Goal: Task Accomplishment & Management: Manage account settings

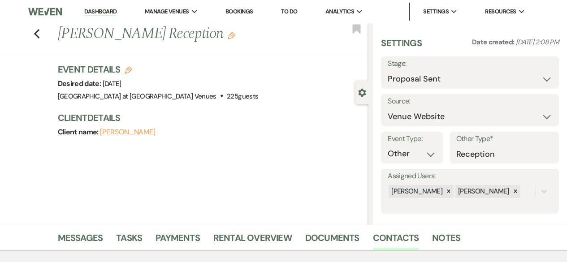
select select "6"
select select "5"
select select "13"
click at [40, 34] on icon "Previous" at bounding box center [37, 34] width 7 height 11
select select "6"
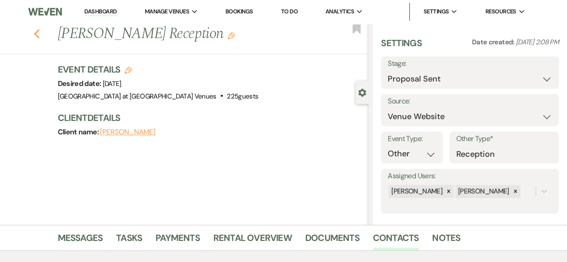
select select "6"
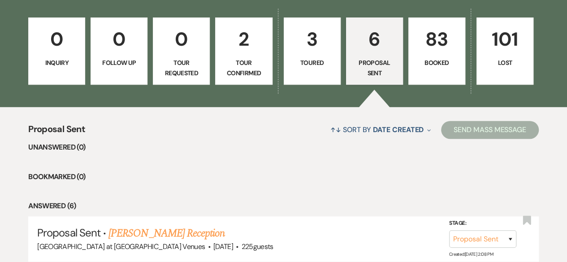
scroll to position [224, 0]
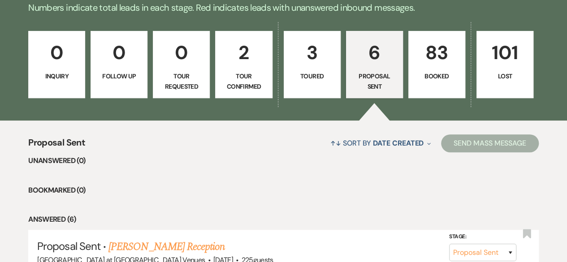
click at [314, 67] on p "3" at bounding box center [311, 53] width 45 height 30
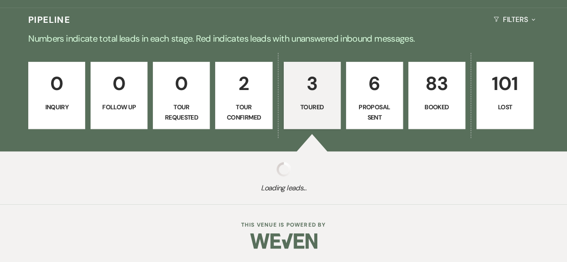
select select "5"
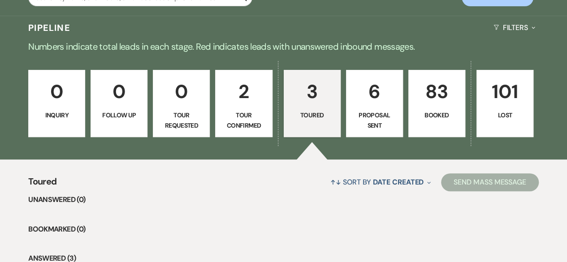
scroll to position [179, 0]
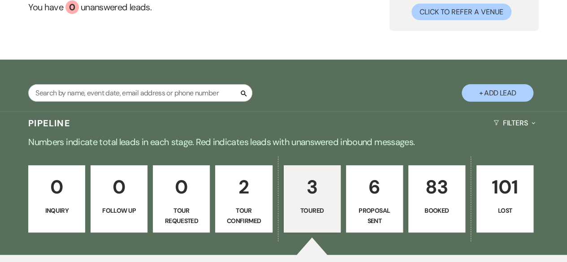
click at [508, 92] on button "+ Add Lead" at bounding box center [497, 92] width 72 height 17
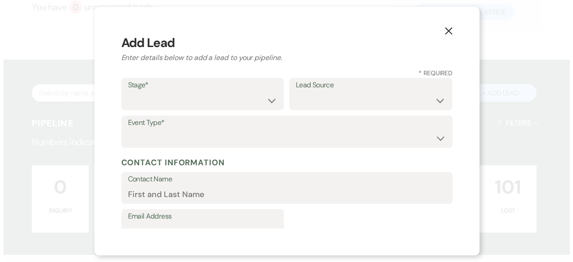
scroll to position [90, 0]
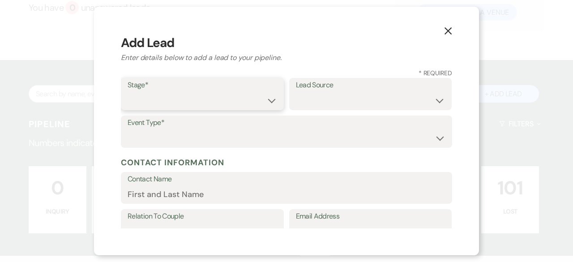
click at [265, 104] on select "Inquiry Follow Up Tour Requested Tour Confirmed Toured Proposal Sent Booked Lost" at bounding box center [203, 100] width 150 height 17
select select "6"
click at [128, 92] on select "Inquiry Follow Up Tour Requested Tour Confirmed Toured Proposal Sent Booked Lost" at bounding box center [203, 100] width 150 height 17
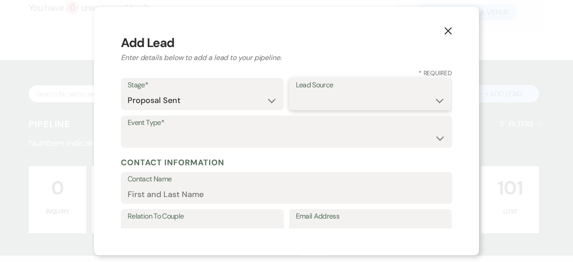
click at [352, 100] on select "Weven Venue Website Instagram Facebook Pinterest Google The Knot Wedding Wire H…" at bounding box center [371, 100] width 150 height 17
select select "5"
click at [296, 92] on select "Weven Venue Website Instagram Facebook Pinterest Google The Knot Wedding Wire H…" at bounding box center [371, 100] width 150 height 17
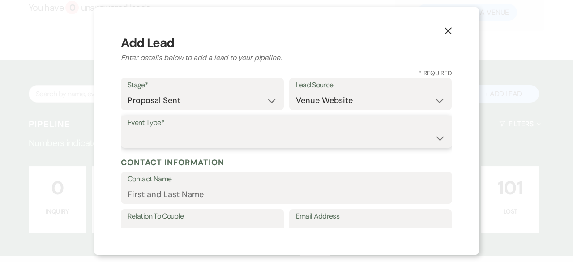
click at [172, 143] on select "Wedding Anniversary Party Baby Shower Bachelorette / Bachelor Party Birthday Pa…" at bounding box center [287, 137] width 318 height 17
select select "4"
click at [128, 129] on select "Wedding Anniversary Party Baby Shower Bachelorette / Bachelor Party Birthday Pa…" at bounding box center [287, 137] width 318 height 17
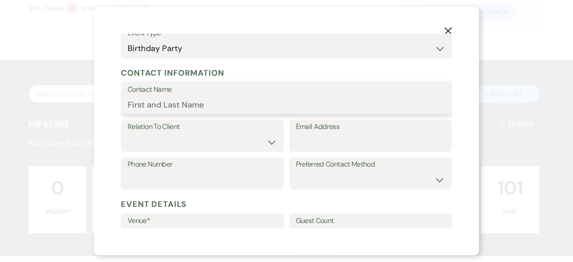
click at [168, 104] on input "Contact Name" at bounding box center [287, 104] width 318 height 17
type input "[PERSON_NAME]"
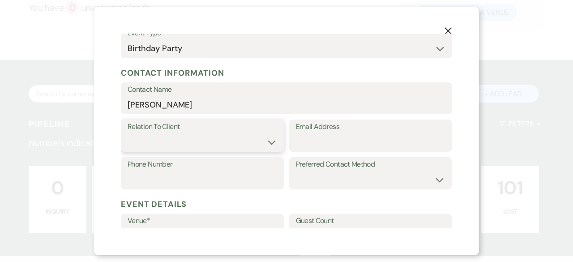
click at [171, 146] on select "Client Event Planner Parent of Client Family Member Friend Other" at bounding box center [203, 142] width 150 height 17
select select "1"
click at [128, 134] on select "Client Event Planner Parent of Client Family Member Friend Other" at bounding box center [203, 142] width 150 height 17
click at [340, 134] on input "Email Address" at bounding box center [371, 142] width 150 height 17
paste input "[EMAIL_ADDRESS][DOMAIN_NAME]"
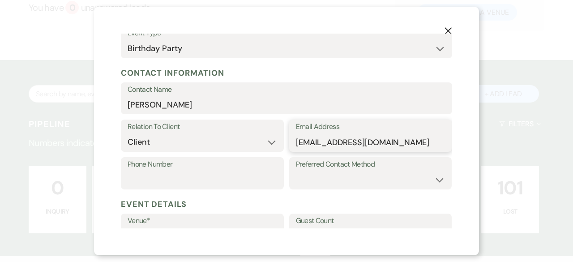
type input "[EMAIL_ADDRESS][DOMAIN_NAME]"
click at [158, 177] on input "Phone Number" at bounding box center [203, 179] width 150 height 17
paste input "[PHONE_NUMBER]"
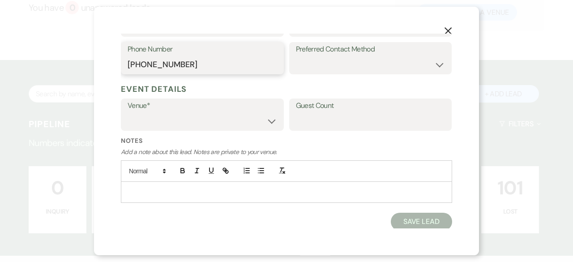
scroll to position [206, 0]
type input "[PHONE_NUMBER]"
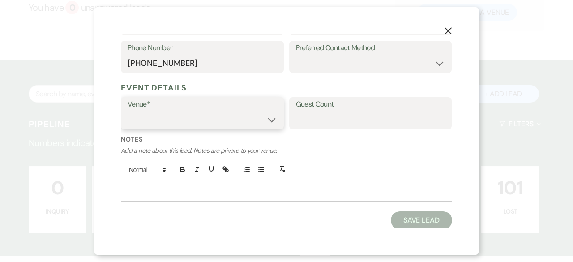
click at [174, 125] on select "[GEOGRAPHIC_DATA] at [GEOGRAPHIC_DATA] Venues [GEOGRAPHIC_DATA] at [GEOGRAPHIC_…" at bounding box center [203, 119] width 150 height 17
select select "783"
click at [128, 111] on select "[GEOGRAPHIC_DATA] at [GEOGRAPHIC_DATA] Venues [GEOGRAPHIC_DATA] at [GEOGRAPHIC_…" at bounding box center [203, 119] width 150 height 17
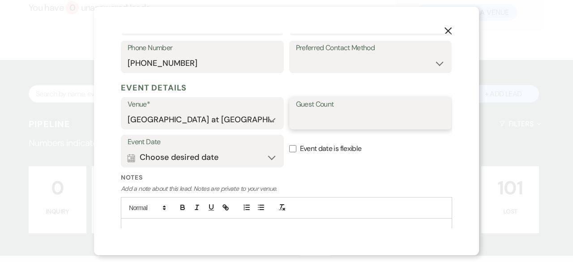
click at [321, 122] on input "Guest Count" at bounding box center [371, 119] width 150 height 17
type input "100"
click at [268, 157] on button "Calendar Choose desired date Expand" at bounding box center [203, 158] width 150 height 18
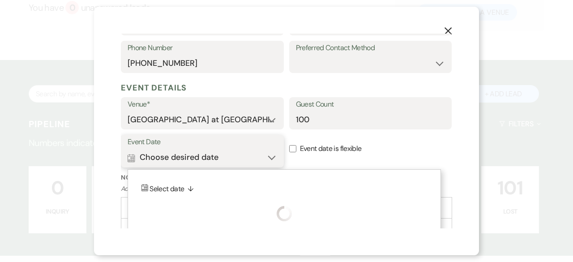
scroll to position [244, 0]
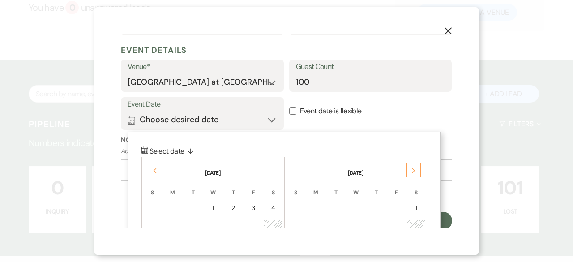
click at [410, 168] on div "Next" at bounding box center [414, 170] width 14 height 14
click at [151, 170] on div "Previous" at bounding box center [155, 170] width 14 height 14
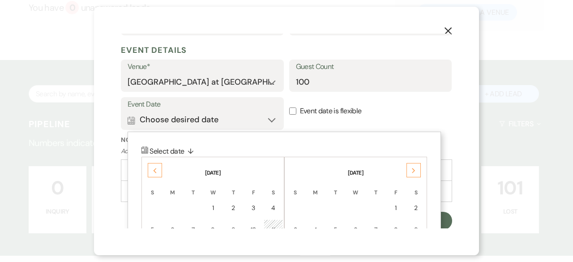
click at [151, 170] on div "Previous" at bounding box center [155, 170] width 14 height 14
click at [278, 203] on td "7" at bounding box center [273, 208] width 19 height 21
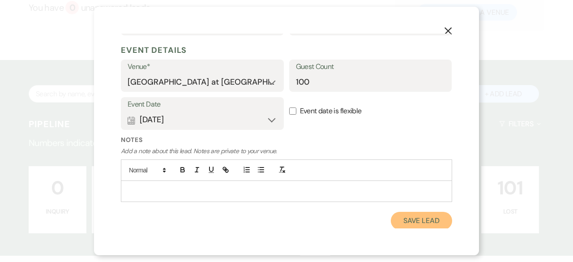
click at [432, 225] on button "Save Lead" at bounding box center [421, 221] width 61 height 18
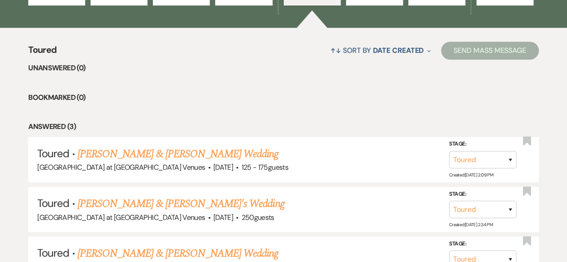
scroll to position [224, 0]
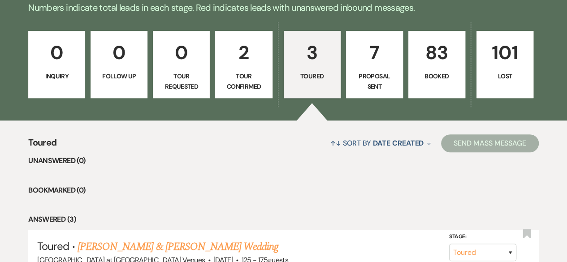
click at [382, 67] on p "7" at bounding box center [374, 53] width 45 height 30
select select "6"
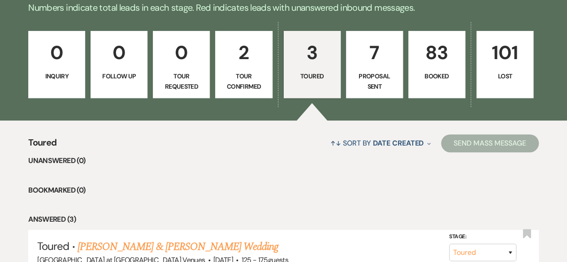
select select "6"
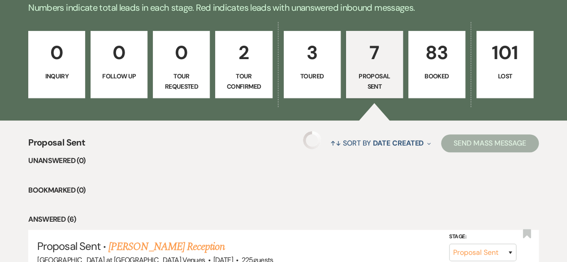
select select "6"
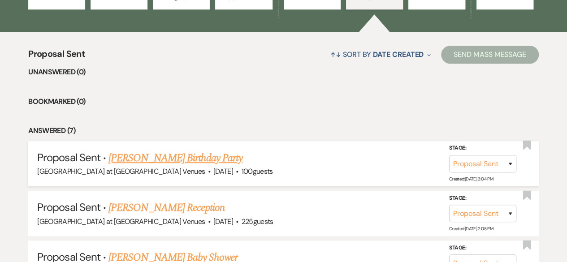
scroll to position [314, 0]
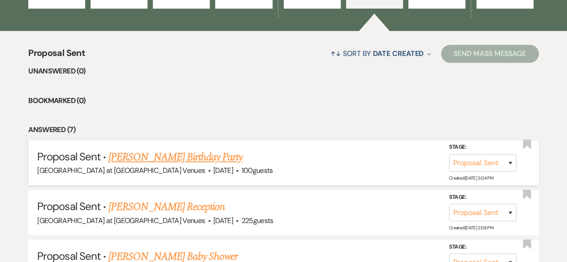
click at [168, 157] on link "[PERSON_NAME] Birthday Party" at bounding box center [175, 157] width 134 height 16
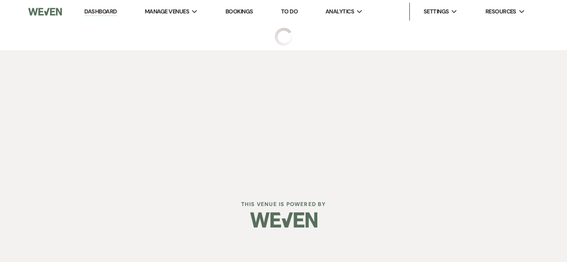
select select "6"
select select "5"
select select "4"
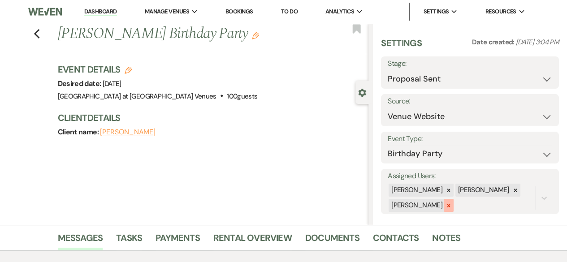
click at [445, 207] on icon at bounding box center [448, 206] width 6 height 6
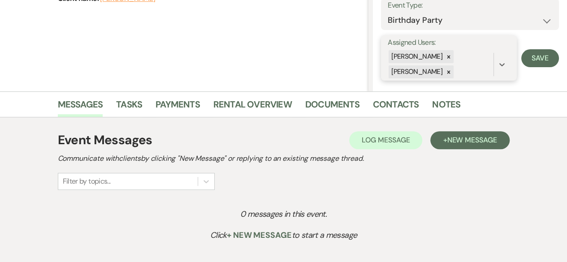
scroll to position [134, 0]
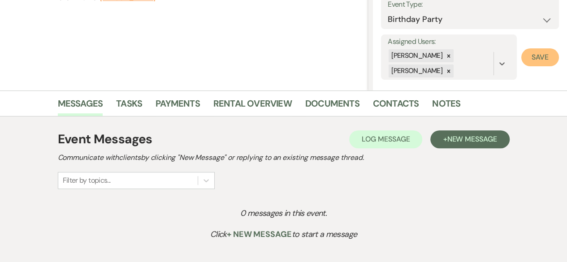
click at [534, 59] on button "Save" at bounding box center [540, 57] width 38 height 18
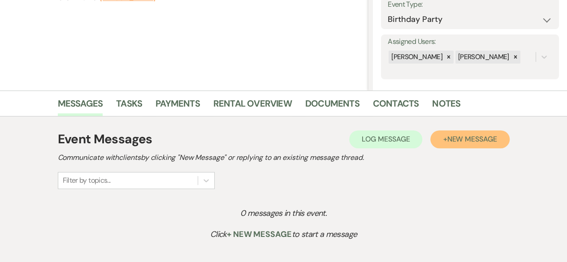
click at [478, 147] on button "+ New Message" at bounding box center [469, 139] width 79 height 18
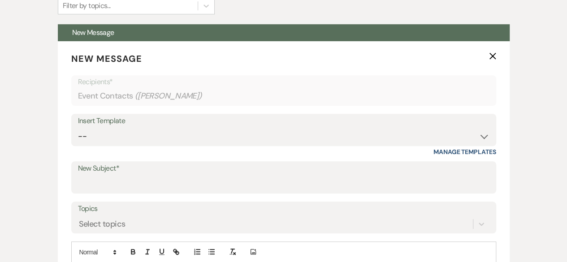
scroll to position [314, 0]
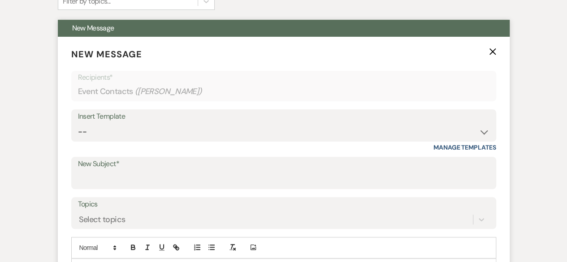
click at [121, 141] on div "Insert Template -- Weven Planning Portal Introduction (Booked Events) Tour Requ…" at bounding box center [283, 130] width 425 height 42
click at [124, 128] on select "-- Weven Planning Portal Introduction (Booked Events) Tour Request Response Fol…" at bounding box center [283, 131] width 411 height 17
select select "6181"
click at [78, 123] on select "-- Weven Planning Portal Introduction (Booked Events) Tour Request Response Fol…" at bounding box center [283, 131] width 411 height 17
type input "Your Personalized Quote & Wedding Package Contract"
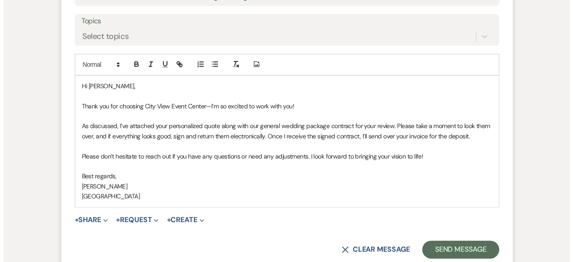
scroll to position [538, 0]
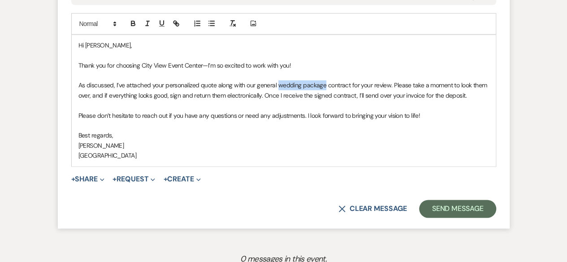
drag, startPoint x: 324, startPoint y: 85, endPoint x: 277, endPoint y: 86, distance: 47.1
click at [277, 86] on p "As discussed, I’ve attached your personalized quote along with our general wedd…" at bounding box center [283, 90] width 410 height 20
click at [99, 179] on button "+ Share Expand" at bounding box center [88, 179] width 34 height 7
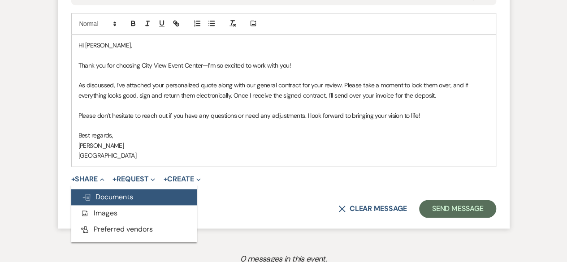
click at [107, 197] on span "Doc Upload Documents" at bounding box center [107, 196] width 51 height 9
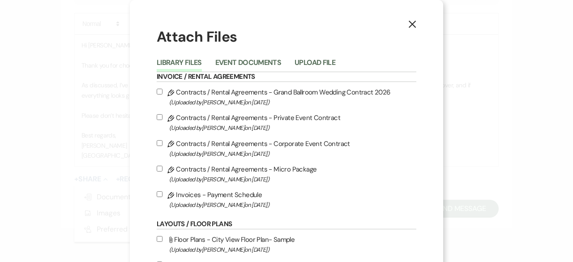
click at [157, 117] on input "Pencil Contracts / Rental Agreements - Private Event Contract (Uploaded by [PER…" at bounding box center [160, 117] width 6 height 6
checkbox input "true"
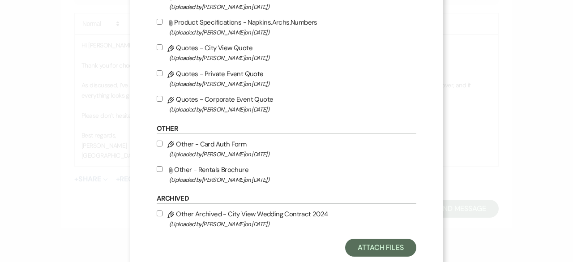
click at [157, 75] on input "Pencil Quotes - Private Event Quote (Uploaded by [PERSON_NAME] on [DATE] )" at bounding box center [160, 73] width 6 height 6
checkbox input "true"
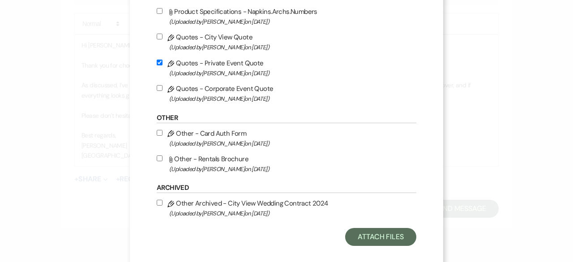
scroll to position [557, 0]
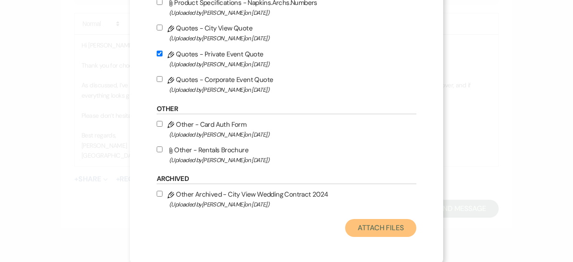
click at [380, 230] on button "Attach Files" at bounding box center [380, 228] width 71 height 18
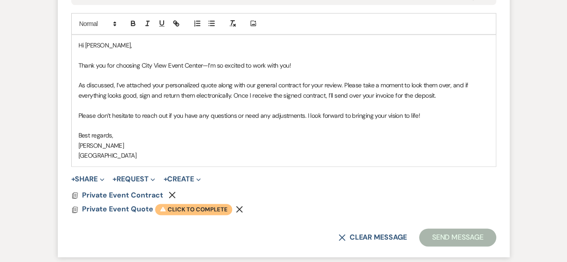
click at [196, 211] on span "Warning Click to complete" at bounding box center [193, 210] width 77 height 12
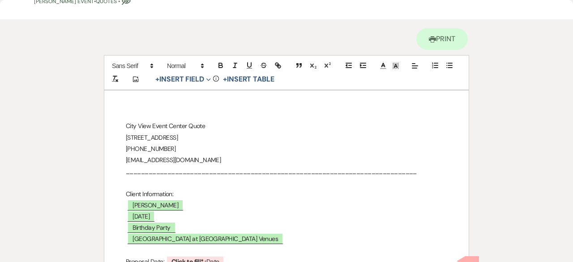
scroll to position [134, 0]
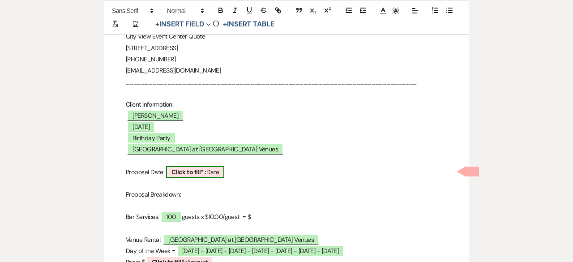
click at [194, 172] on b "Click to fill* :" at bounding box center [189, 172] width 35 height 8
select select "owner"
select select "Date"
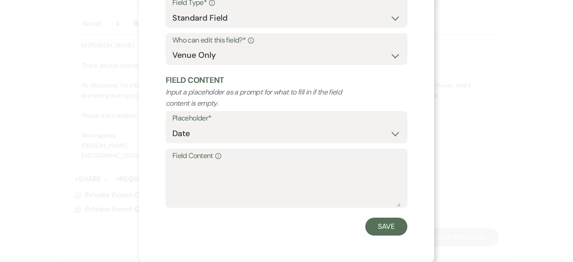
scroll to position [85, 0]
click at [184, 176] on textarea "Field Content Info" at bounding box center [286, 184] width 228 height 45
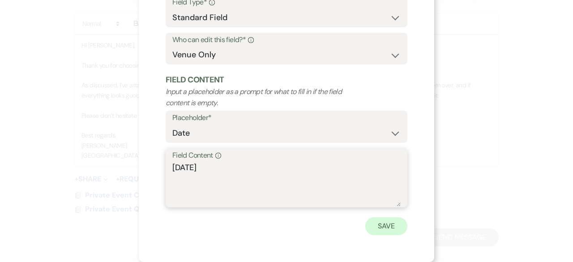
type textarea "[DATE]"
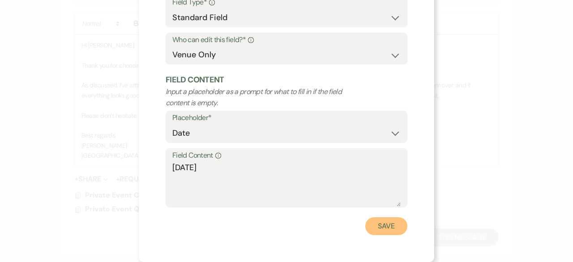
click at [379, 222] on button "Save" at bounding box center [387, 226] width 42 height 18
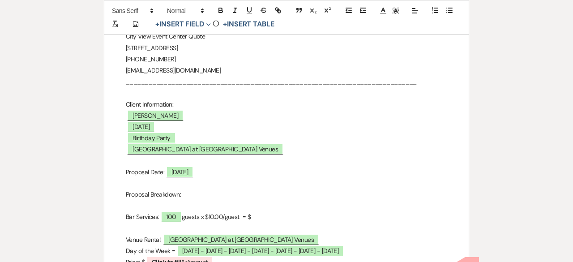
scroll to position [224, 0]
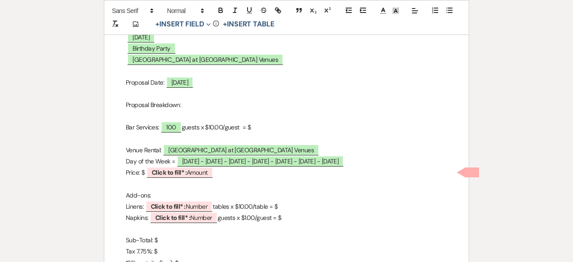
click at [270, 125] on p "Bar Services: ﻿ 100 ﻿ guests x $10.00/guest = $" at bounding box center [287, 127] width 322 height 11
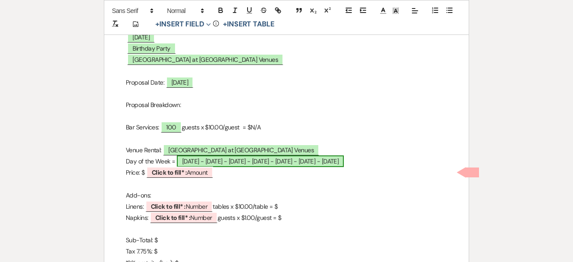
click at [237, 162] on span "[DATE] - [DATE] - [DATE] - [DATE] - [DATE] - [DATE] - [DATE]" at bounding box center [260, 161] width 167 height 12
select select "owner"
select select "Date"
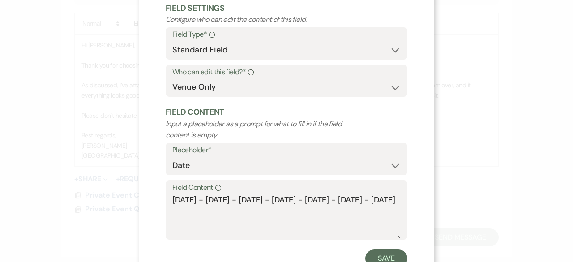
scroll to position [85, 0]
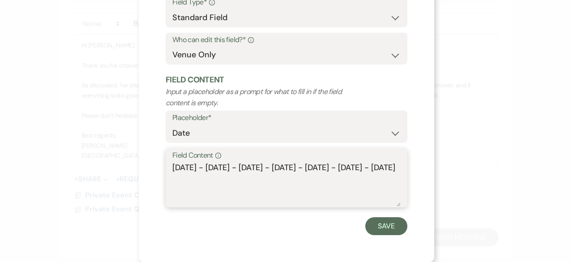
drag, startPoint x: 202, startPoint y: 181, endPoint x: 160, endPoint y: 159, distance: 46.7
click at [160, 159] on div "X Edit Field Field Settings Configure who can edit the content of this field. F…" at bounding box center [287, 88] width 296 height 347
type textarea "[DATE]"
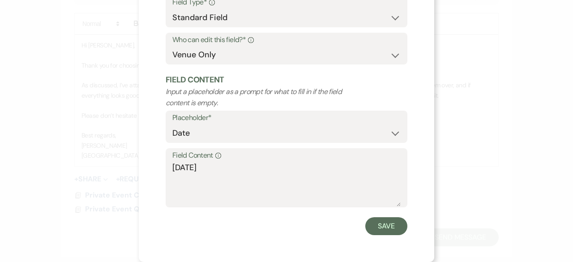
click at [364, 233] on div "Save" at bounding box center [287, 226] width 242 height 18
click at [375, 227] on button "Save" at bounding box center [387, 226] width 42 height 18
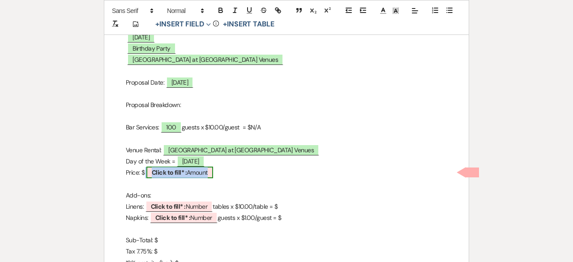
click at [188, 175] on span "Click to fill* : Amount" at bounding box center [180, 173] width 67 height 12
select select "owner"
select select "Amount"
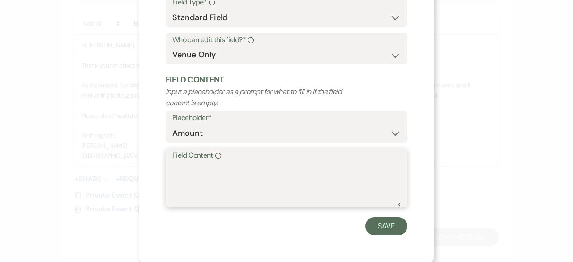
click at [181, 183] on textarea "Field Content Info" at bounding box center [286, 184] width 228 height 45
type textarea "600.00"
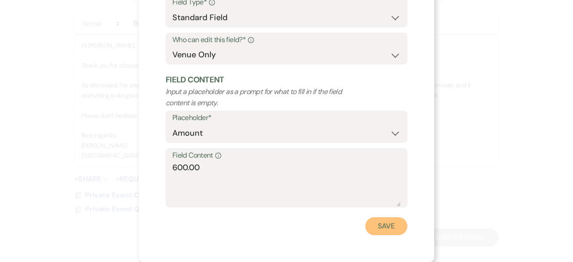
click at [386, 223] on button "Save" at bounding box center [387, 226] width 42 height 18
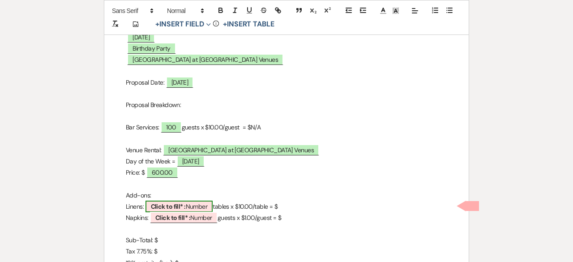
click at [168, 203] on b "Click to fill* :" at bounding box center [168, 207] width 35 height 8
select select "owner"
select select "Number"
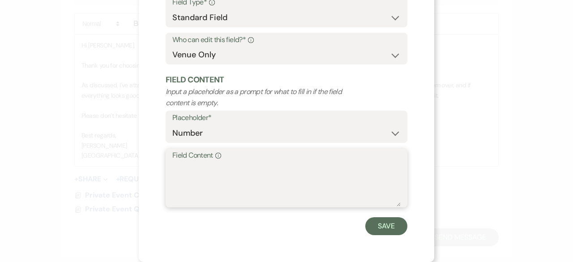
click at [187, 189] on textarea "Field Content Info" at bounding box center [286, 184] width 228 height 45
type textarea "0"
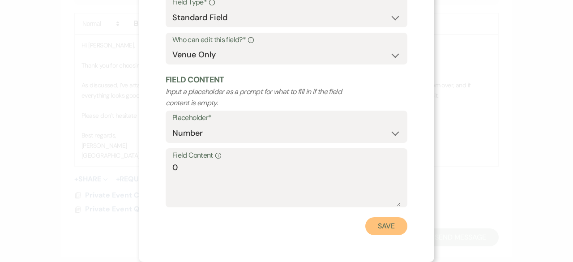
click at [387, 221] on button "Save" at bounding box center [387, 226] width 42 height 18
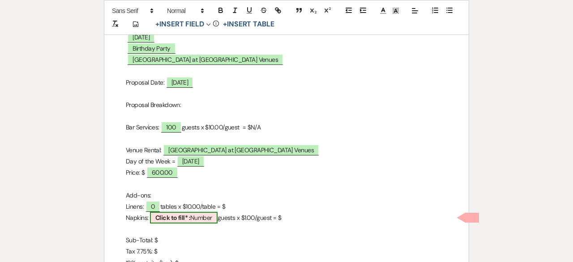
click at [177, 218] on b "Click to fill* :" at bounding box center [172, 218] width 35 height 8
select select "owner"
select select "Number"
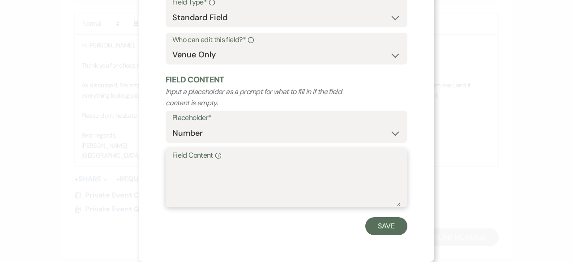
click at [175, 179] on textarea "Field Content Info" at bounding box center [286, 184] width 228 height 45
type textarea "0"
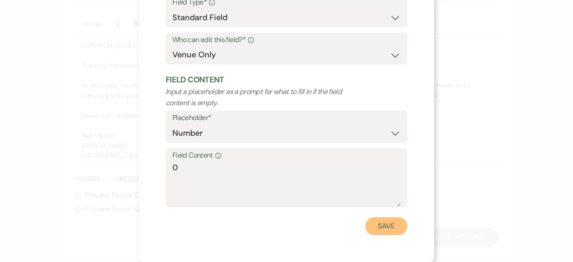
click at [374, 232] on button "Save" at bounding box center [387, 226] width 42 height 18
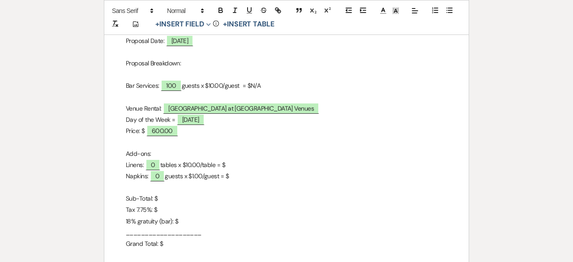
scroll to position [314, 0]
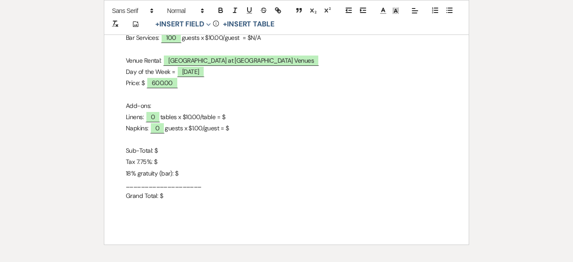
click at [245, 115] on p "Linens: 0 tables x $10.00/table = $" at bounding box center [287, 117] width 322 height 11
click at [173, 193] on p "Grand Total: $" at bounding box center [287, 195] width 322 height 11
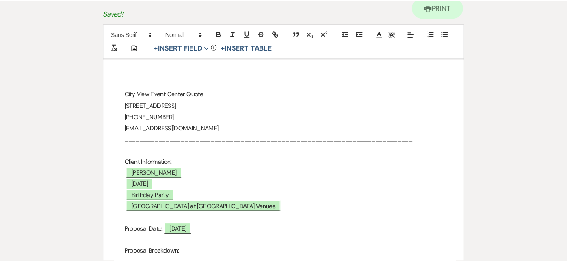
scroll to position [0, 0]
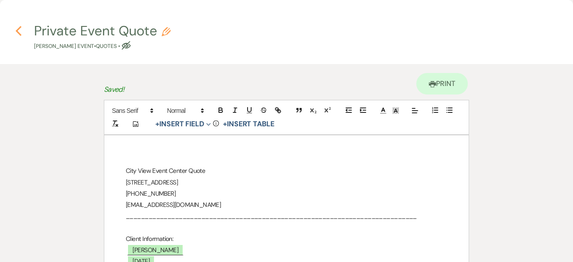
click at [21, 33] on icon "Previous" at bounding box center [18, 31] width 7 height 11
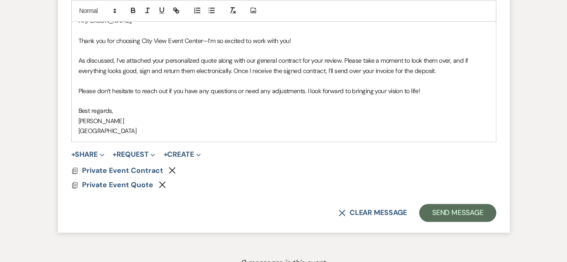
scroll to position [627, 0]
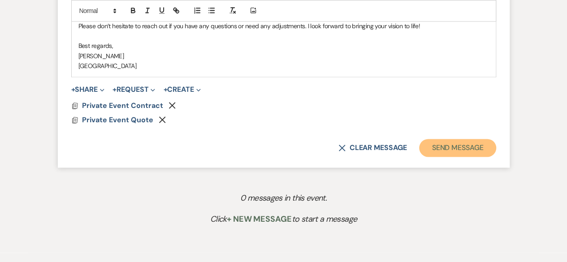
click at [471, 145] on button "Send Message" at bounding box center [457, 148] width 77 height 18
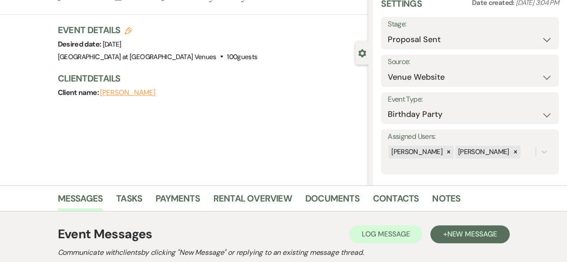
scroll to position [0, 0]
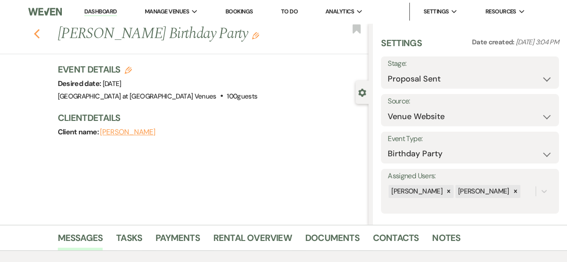
click at [39, 35] on use "button" at bounding box center [37, 34] width 6 height 10
select select "6"
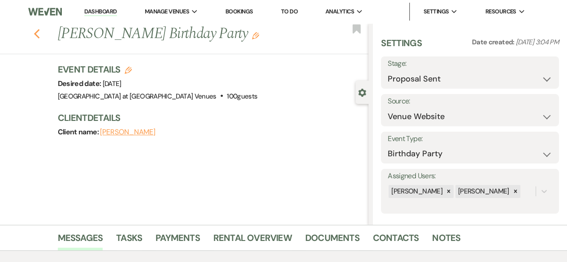
select select "6"
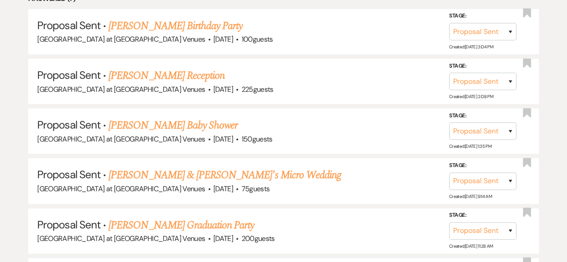
scroll to position [448, 0]
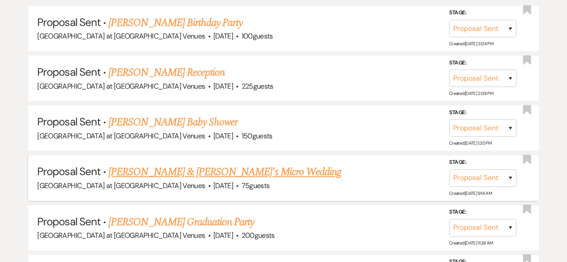
click at [156, 170] on link "[PERSON_NAME] & [PERSON_NAME]'s Micro Wedding" at bounding box center [224, 172] width 233 height 16
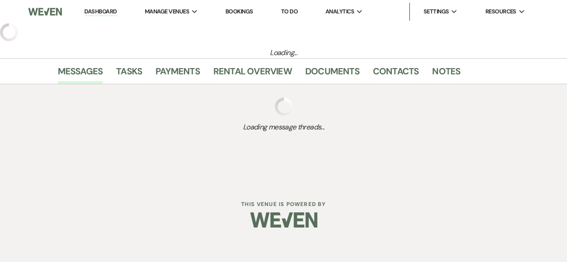
select select "6"
select select "3"
select select "16"
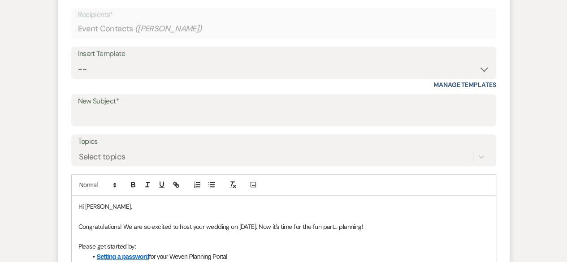
scroll to position [314, 0]
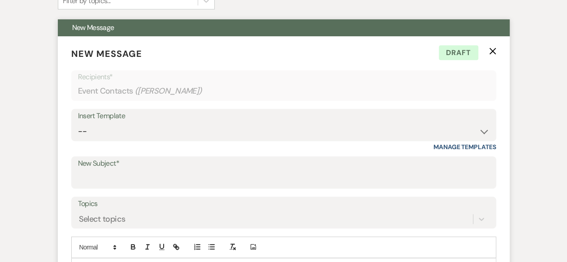
click at [490, 47] on icon "X" at bounding box center [492, 50] width 7 height 7
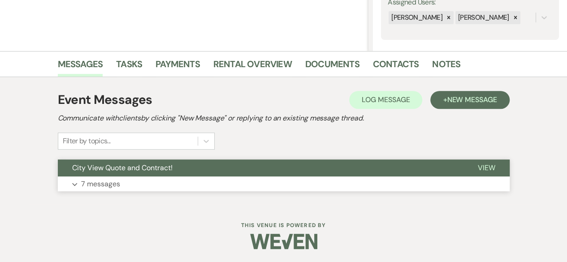
click at [108, 181] on p "7 messages" at bounding box center [100, 184] width 39 height 12
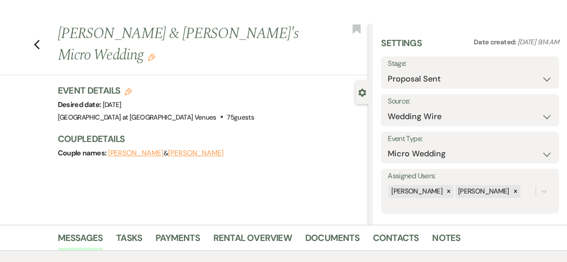
scroll to position [8, 0]
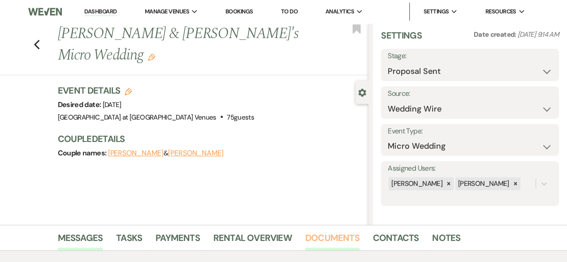
click at [332, 236] on link "Documents" at bounding box center [332, 241] width 54 height 20
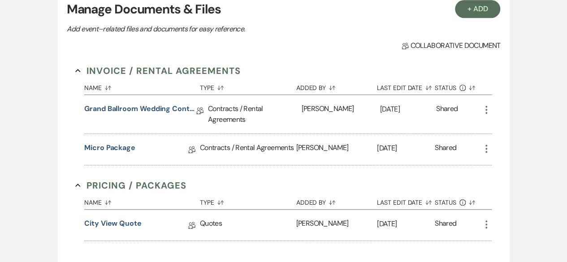
scroll to position [314, 0]
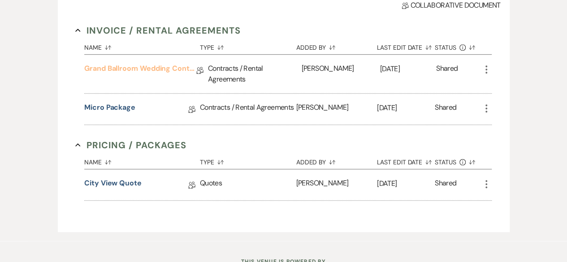
click at [138, 69] on link "Grand Ballroom Wedding Contract 2026" at bounding box center [140, 70] width 112 height 14
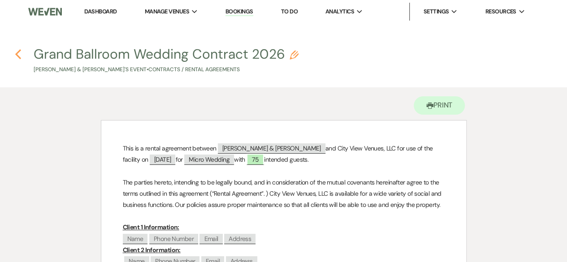
click at [17, 52] on icon "Previous" at bounding box center [18, 54] width 7 height 11
select select "6"
select select "3"
select select "16"
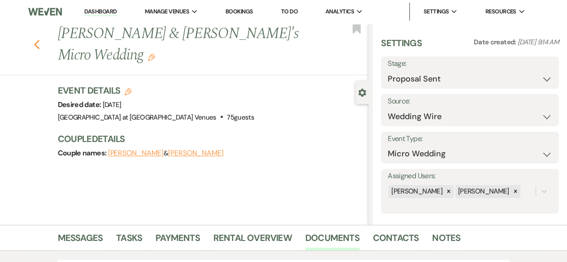
click at [39, 40] on use "button" at bounding box center [37, 45] width 6 height 10
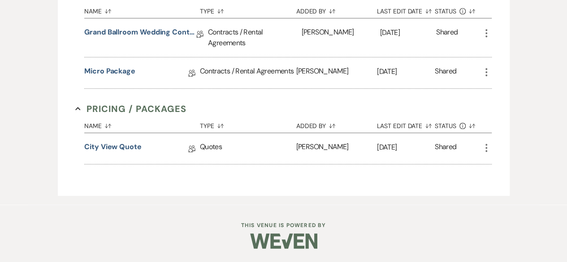
select select "6"
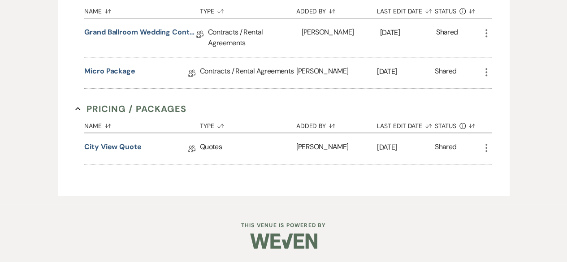
select select "6"
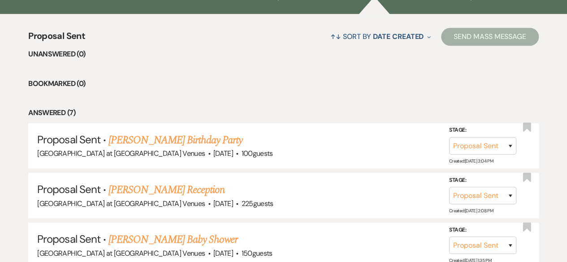
scroll to position [248, 0]
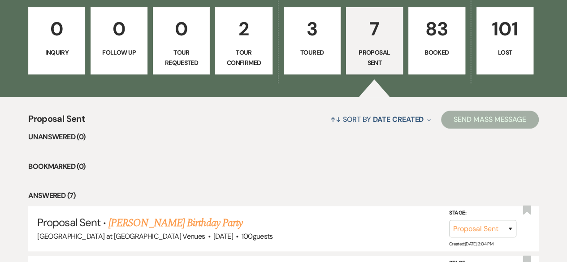
click at [324, 37] on p "3" at bounding box center [311, 29] width 45 height 30
select select "5"
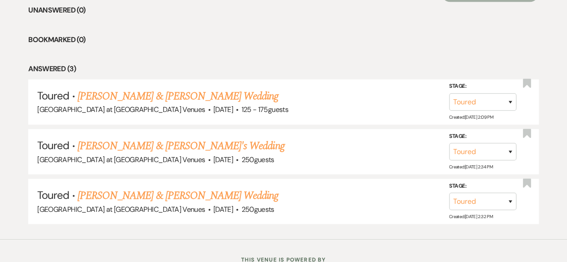
scroll to position [382, 0]
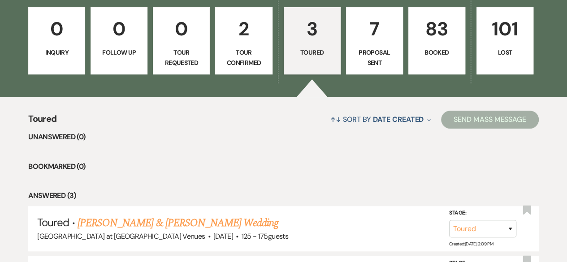
click at [240, 24] on p "2" at bounding box center [243, 29] width 45 height 30
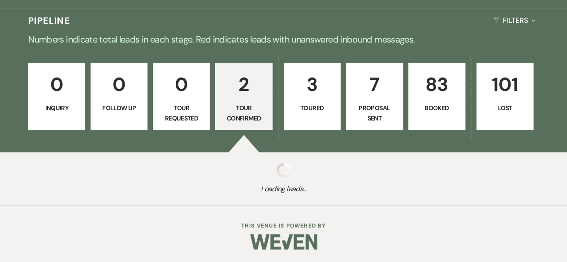
scroll to position [248, 0]
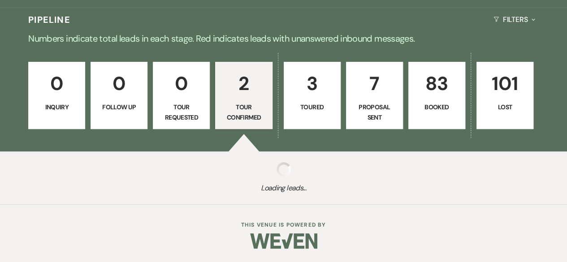
select select "4"
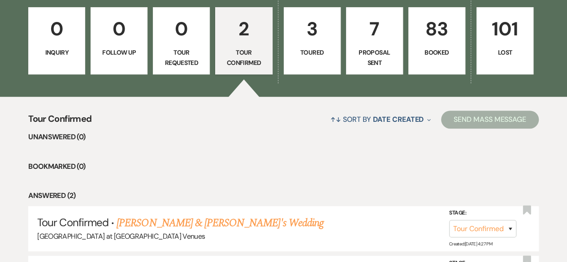
click at [313, 47] on link "3 Toured" at bounding box center [312, 40] width 57 height 67
select select "5"
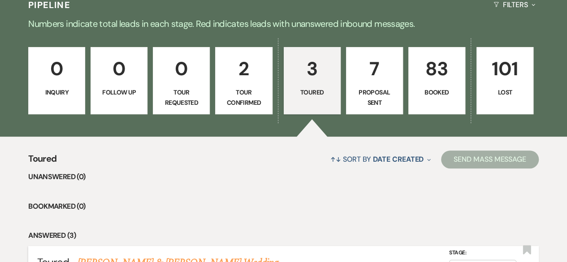
scroll to position [203, 0]
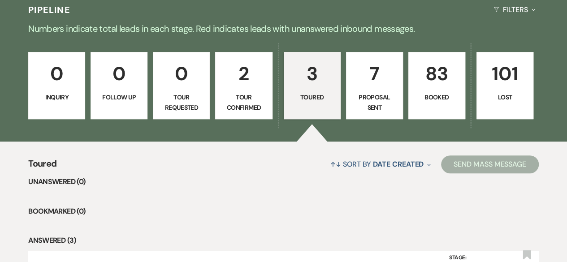
click at [363, 86] on p "7" at bounding box center [374, 74] width 45 height 30
select select "6"
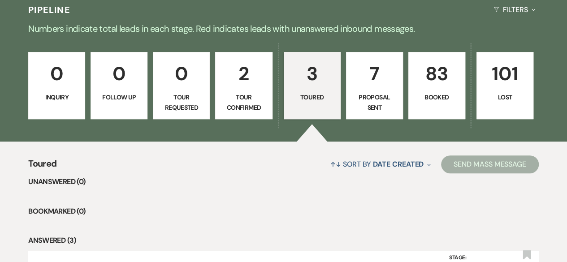
select select "6"
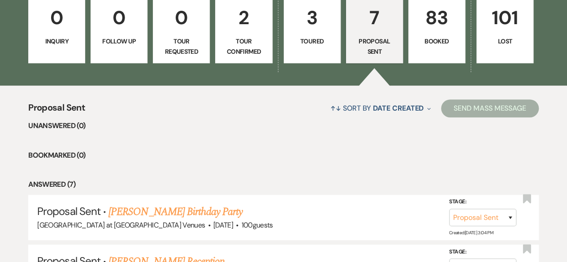
scroll to position [158, 0]
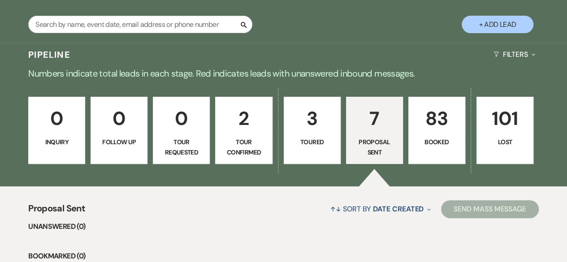
click at [310, 132] on p "3" at bounding box center [311, 118] width 45 height 30
select select "5"
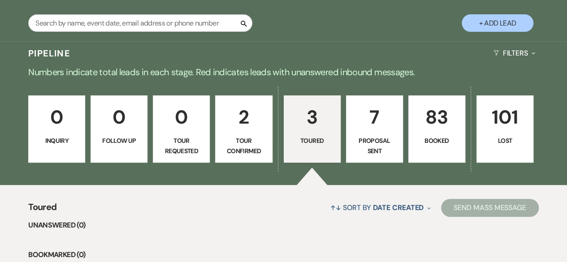
scroll to position [158, 0]
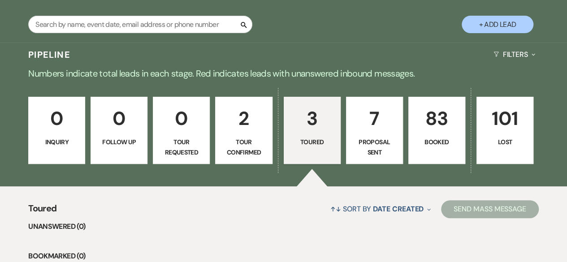
click at [373, 129] on p "7" at bounding box center [374, 118] width 45 height 30
select select "6"
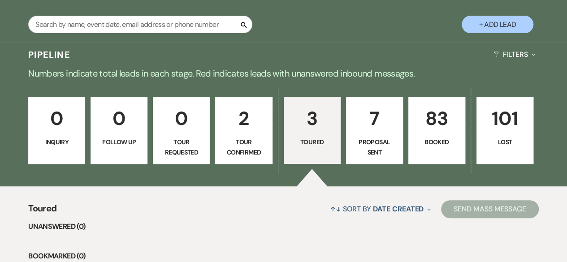
select select "6"
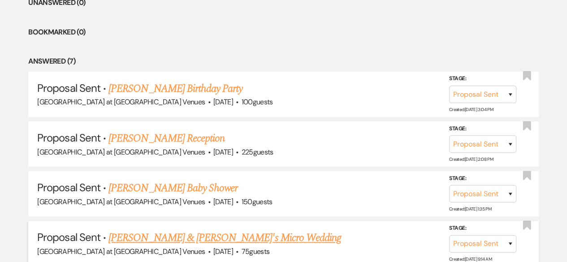
scroll to position [472, 0]
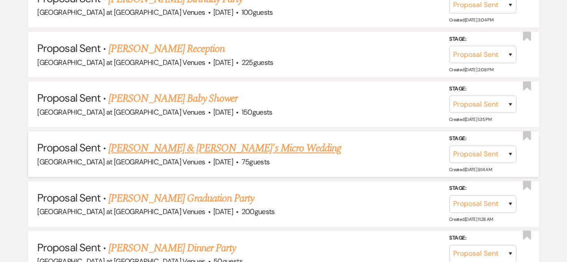
click at [164, 147] on link "[PERSON_NAME] & [PERSON_NAME]'s Micro Wedding" at bounding box center [224, 148] width 233 height 16
select select "6"
select select "3"
select select "16"
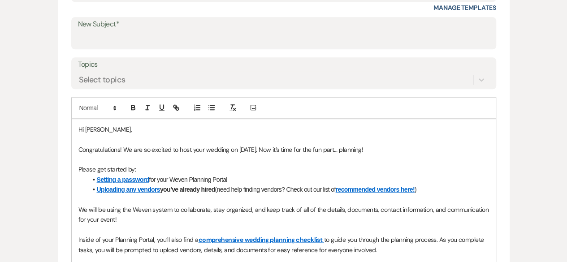
scroll to position [346, 0]
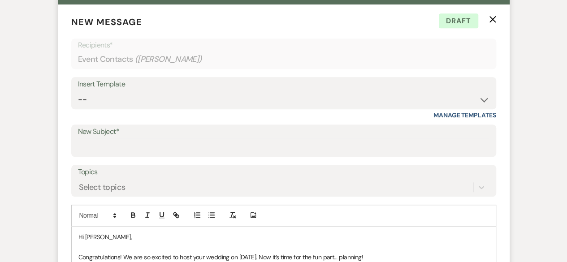
click at [490, 17] on icon "X" at bounding box center [492, 19] width 7 height 7
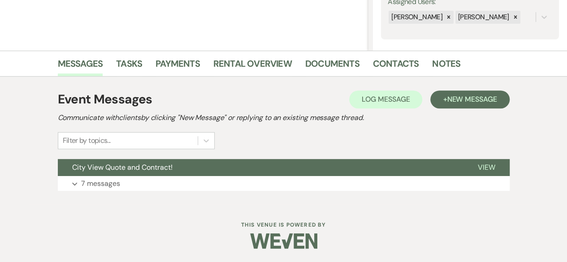
scroll to position [174, 0]
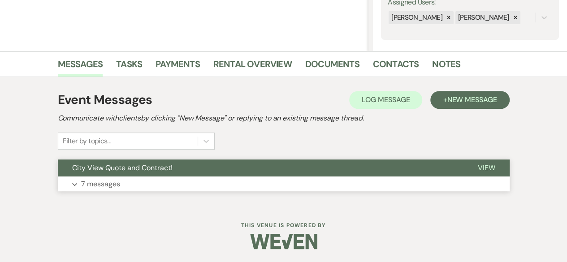
click at [98, 181] on p "7 messages" at bounding box center [100, 184] width 39 height 12
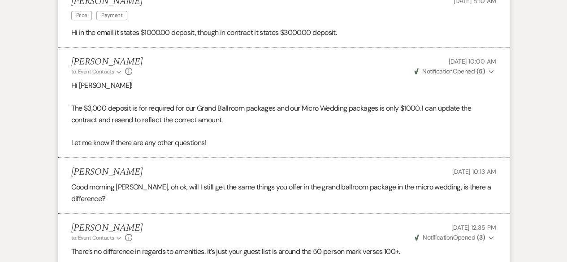
scroll to position [711, 0]
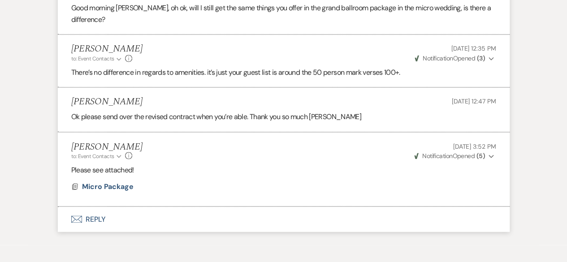
click at [98, 214] on button "Envelope Reply" at bounding box center [284, 219] width 452 height 25
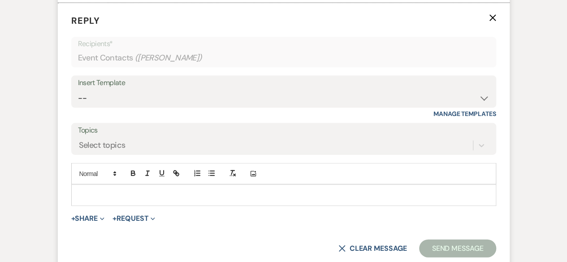
scroll to position [918, 0]
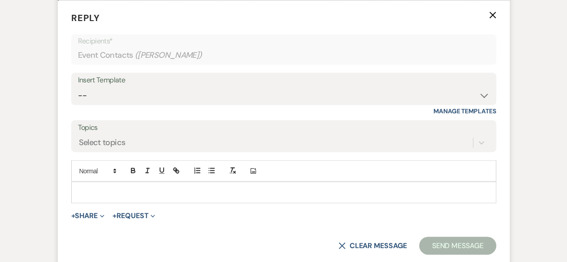
drag, startPoint x: 72, startPoint y: 188, endPoint x: 72, endPoint y: 193, distance: 4.9
click at [72, 191] on div at bounding box center [284, 192] width 424 height 21
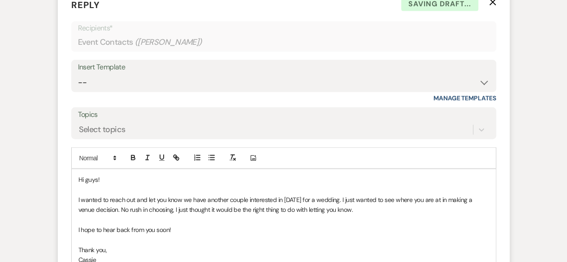
scroll to position [1081, 0]
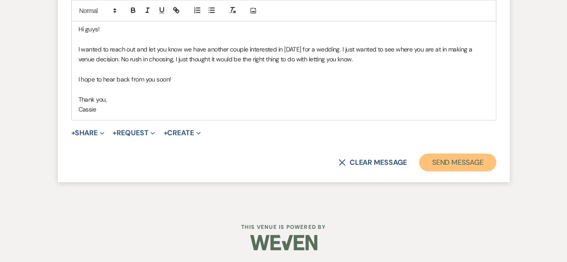
click at [446, 159] on button "Send Message" at bounding box center [457, 163] width 77 height 18
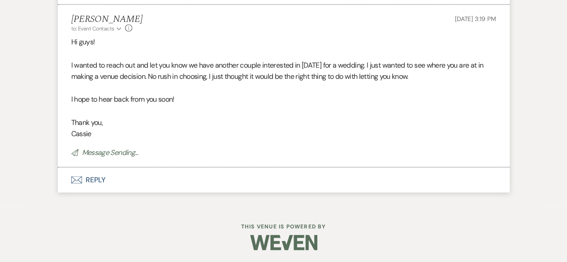
scroll to position [894, 0]
